Goal: Navigation & Orientation: Find specific page/section

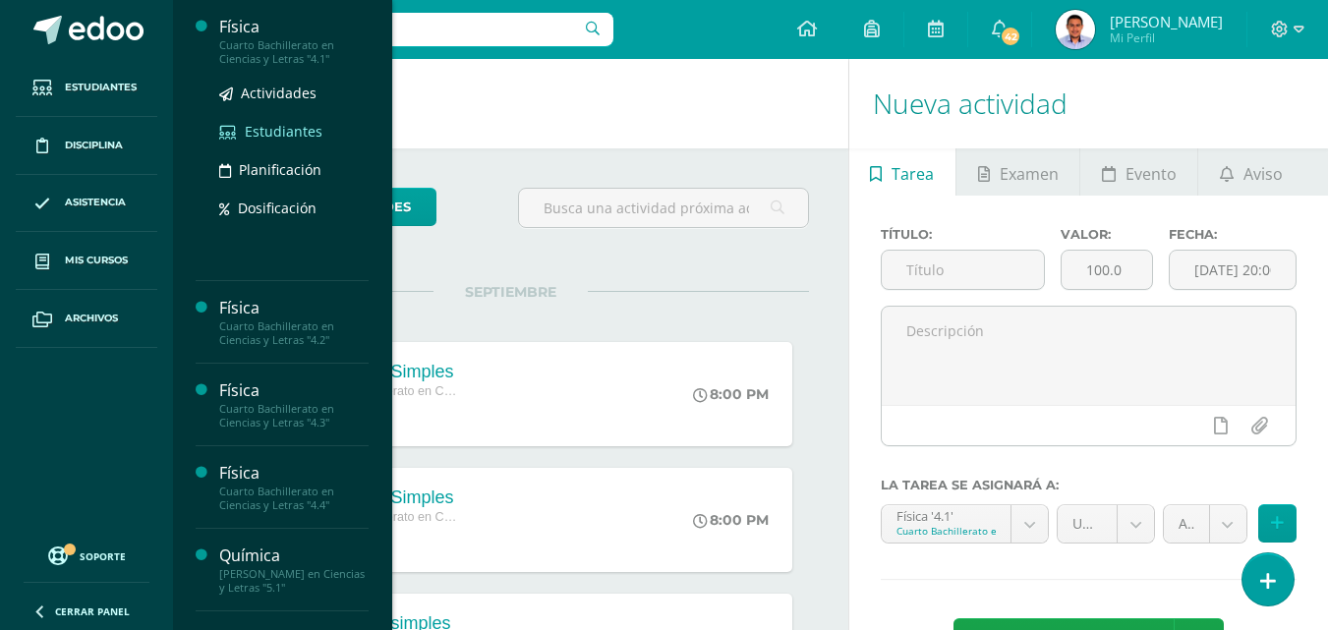
click at [264, 122] on span "Estudiantes" at bounding box center [284, 131] width 78 height 19
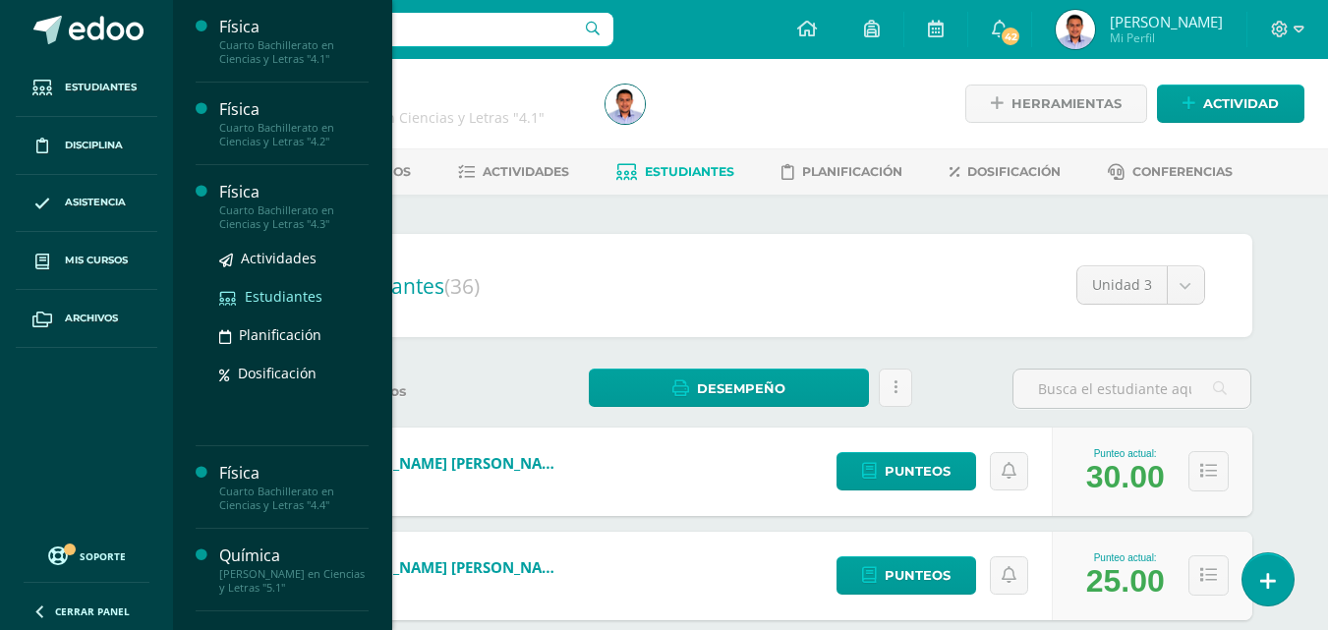
click at [290, 295] on span "Estudiantes" at bounding box center [284, 296] width 78 height 19
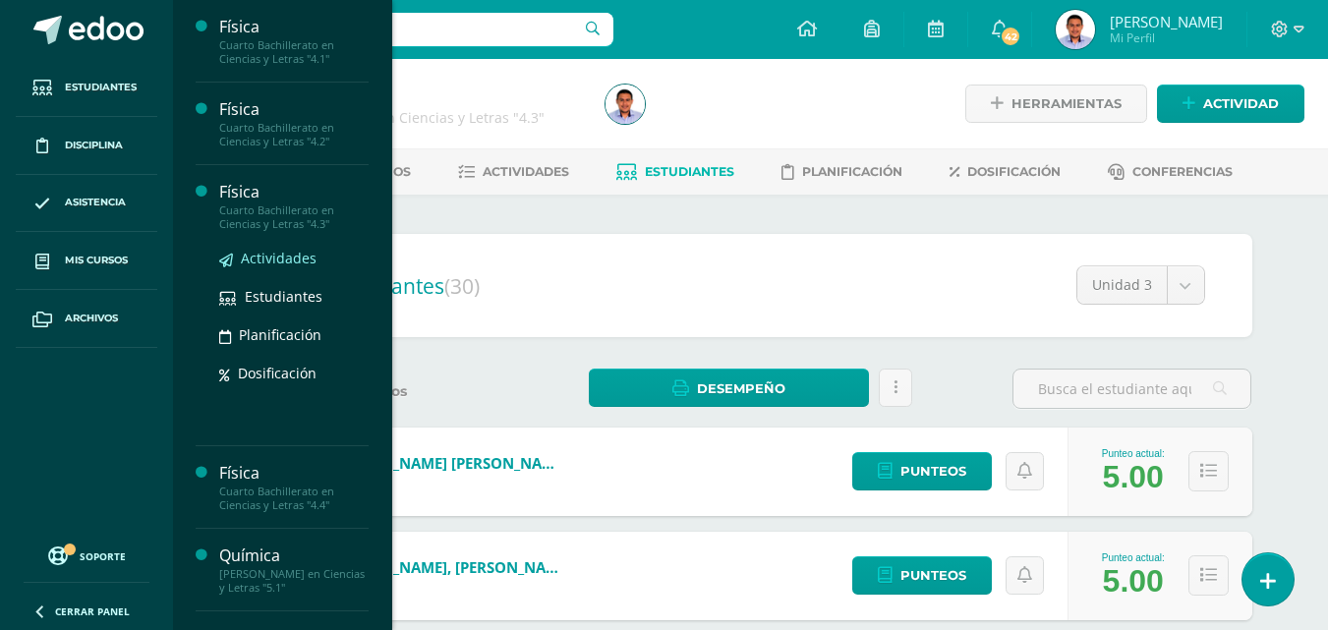
click at [279, 252] on span "Actividades" at bounding box center [279, 258] width 76 height 19
click at [284, 301] on span "Estudiantes" at bounding box center [284, 296] width 78 height 19
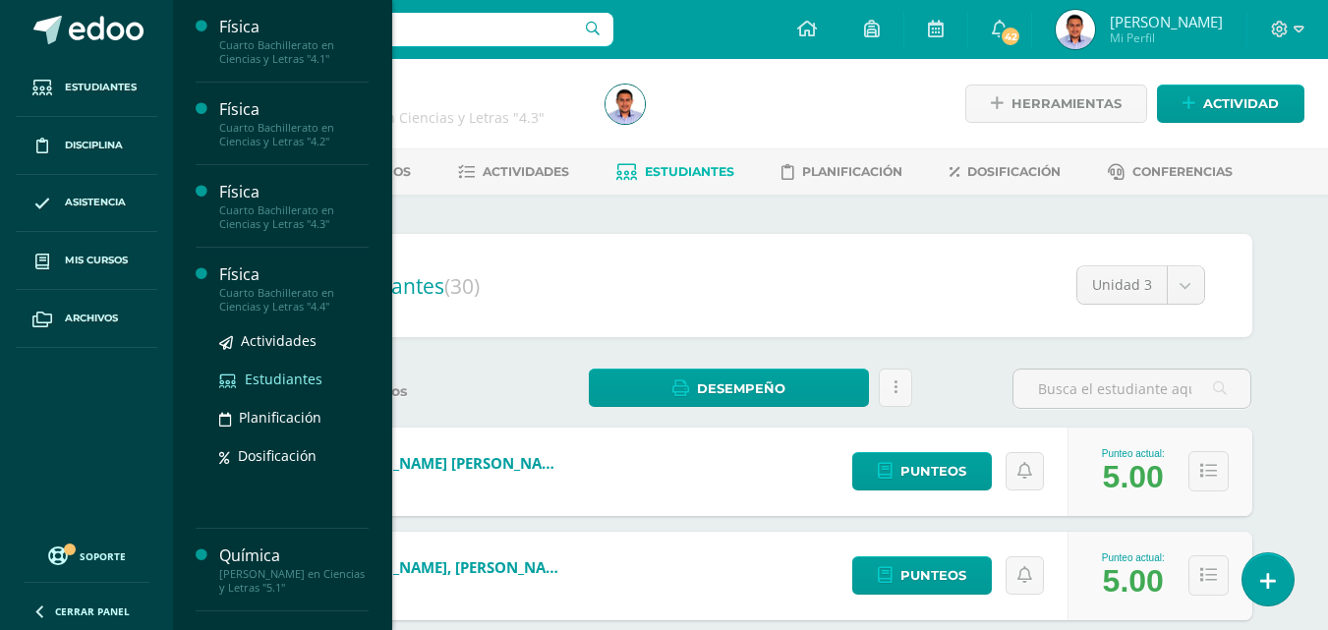
click at [291, 378] on span "Estudiantes" at bounding box center [284, 378] width 78 height 19
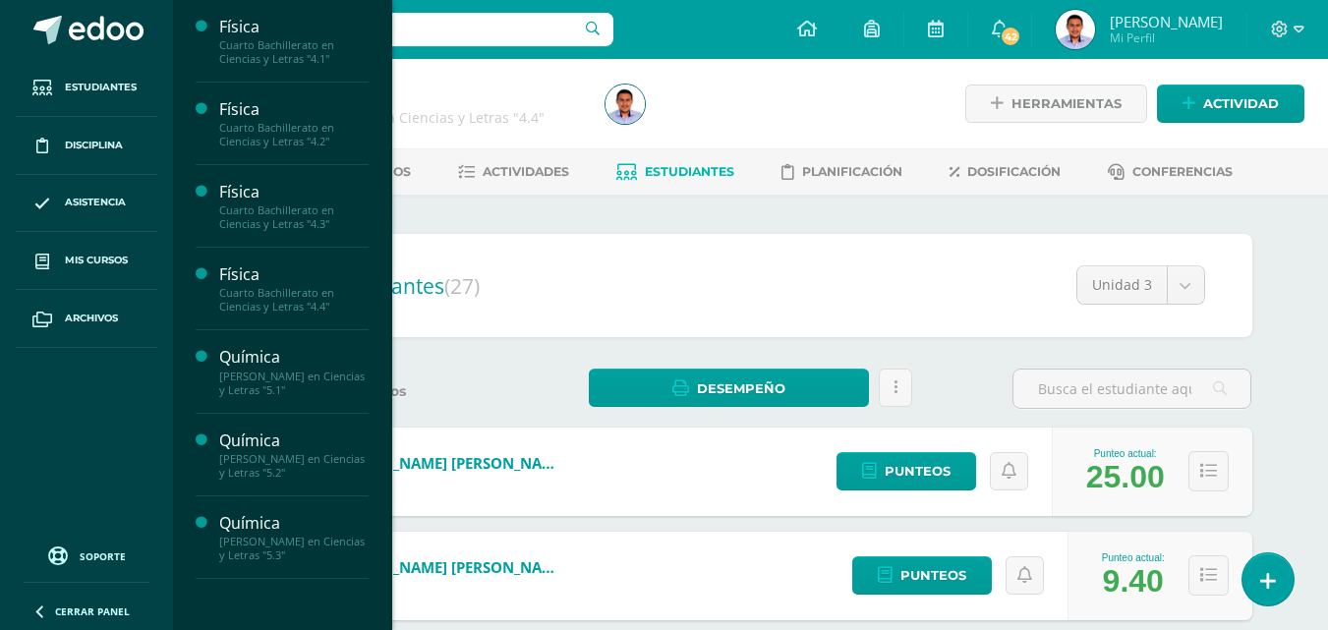
click at [692, 261] on div "Estudiantes (27) Unidad 3 Unidad 1 Unidad 2 Unidad 3" at bounding box center [751, 285] width 1002 height 103
click at [726, 270] on h2 "Estudiantes (27)" at bounding box center [751, 285] width 908 height 40
